Goal: Check status: Check status

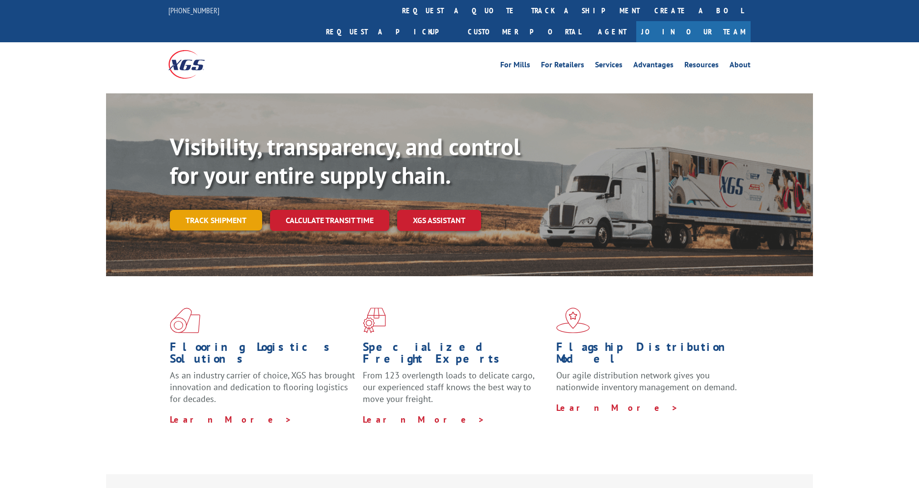
click at [235, 210] on link "Track shipment" at bounding box center [216, 220] width 92 height 21
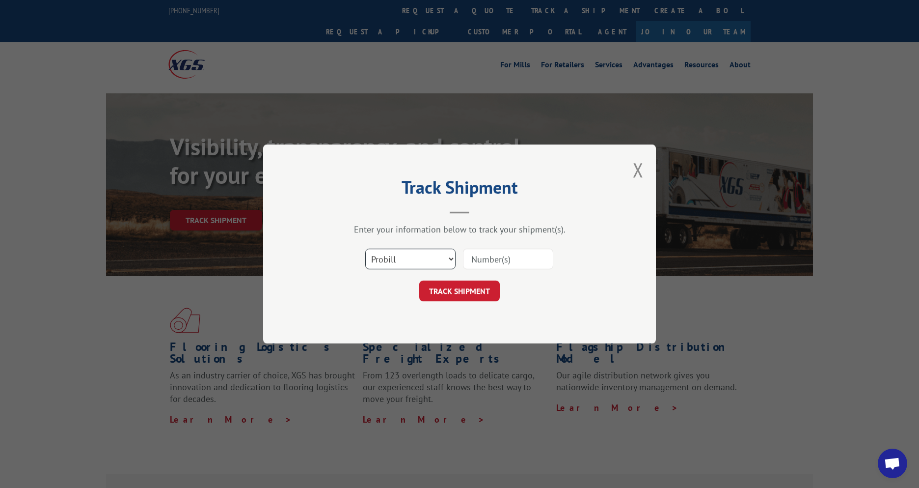
click at [440, 262] on select "Select category... Probill BOL PO" at bounding box center [410, 258] width 90 height 21
select select "po"
click at [365, 248] on select "Select category... Probill BOL PO" at bounding box center [410, 258] width 90 height 21
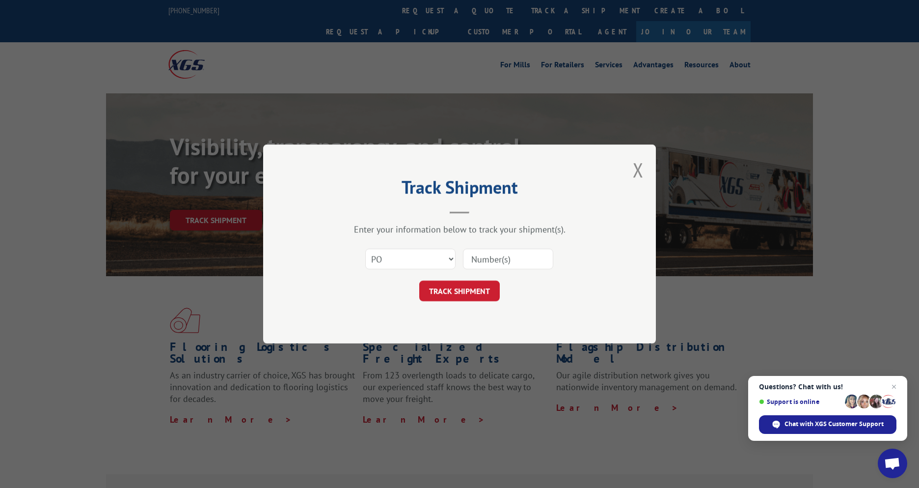
click at [520, 260] on input at bounding box center [508, 258] width 90 height 21
paste input "294463557"
type input "294463557"
click at [449, 289] on button "TRACK SHIPMENT" at bounding box center [459, 290] width 81 height 21
